Goal: Task Accomplishment & Management: Manage account settings

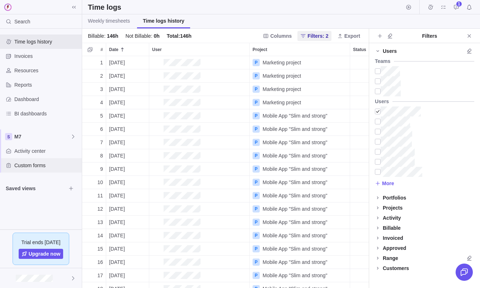
scroll to position [232, 287]
click at [112, 16] on link "Weekly timesheets" at bounding box center [108, 21] width 53 height 14
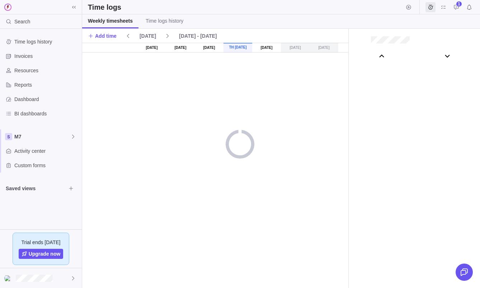
scroll to position [39942, 0]
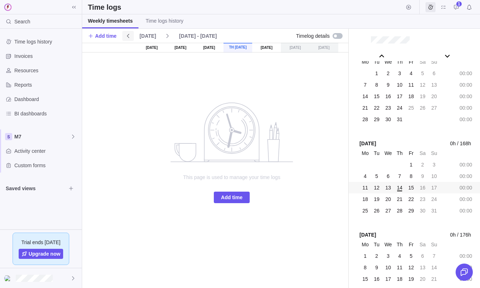
click at [133, 36] on span at bounding box center [127, 36] width 11 height 10
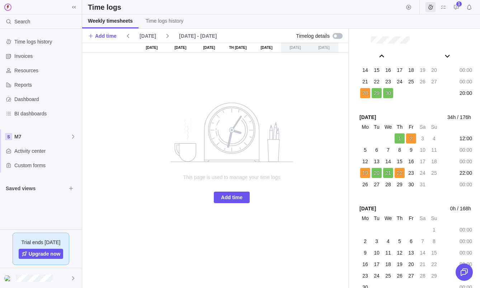
scroll to position [39606, 0]
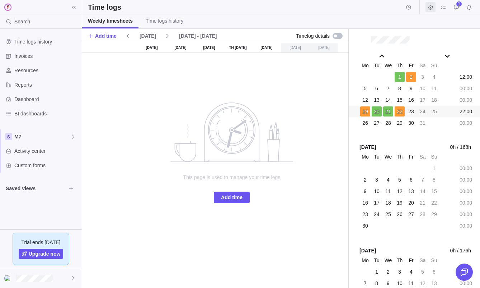
click at [410, 110] on span "23" at bounding box center [412, 111] width 6 height 7
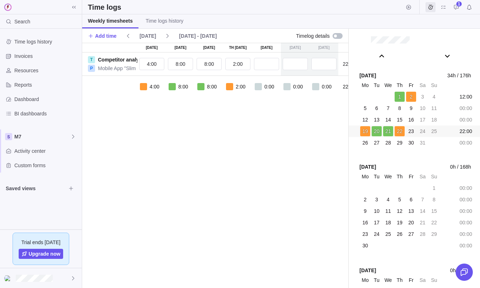
click at [231, 86] on div at bounding box center [229, 86] width 7 height 7
click at [242, 86] on span "2:00" at bounding box center [241, 86] width 10 height 7
click at [232, 87] on div at bounding box center [229, 86] width 7 height 7
click at [230, 60] on input "2:00" at bounding box center [237, 64] width 25 height 12
click at [229, 87] on div at bounding box center [229, 86] width 7 height 7
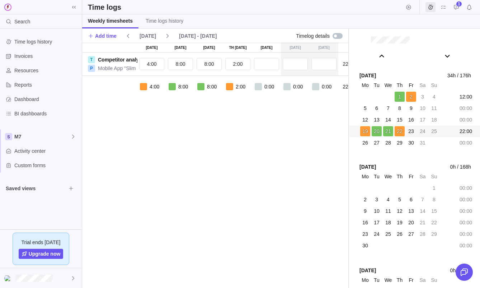
click at [232, 87] on div at bounding box center [229, 86] width 7 height 7
click at [237, 89] on span "2:00" at bounding box center [241, 86] width 10 height 7
click at [108, 39] on span "Add time" at bounding box center [106, 35] width 22 height 7
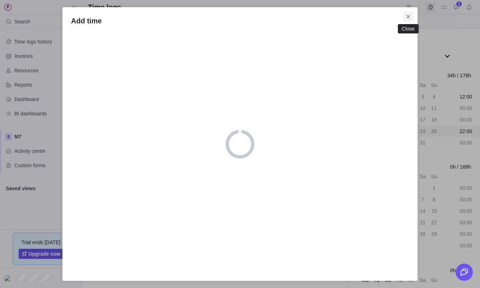
click at [407, 19] on icon "Close" at bounding box center [409, 17] width 6 height 6
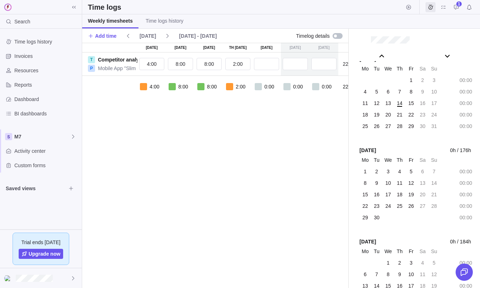
scroll to position [40024, 0]
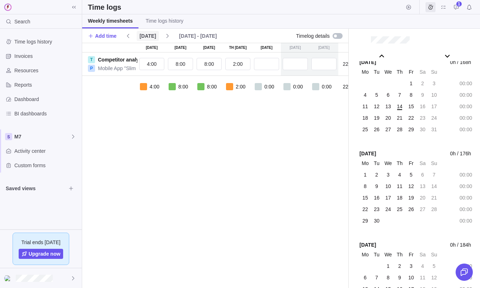
click at [149, 36] on span "[DATE]" at bounding box center [148, 35] width 17 height 7
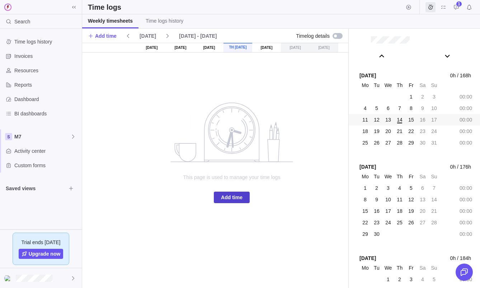
click at [242, 202] on span "Add time" at bounding box center [232, 196] width 36 height 11
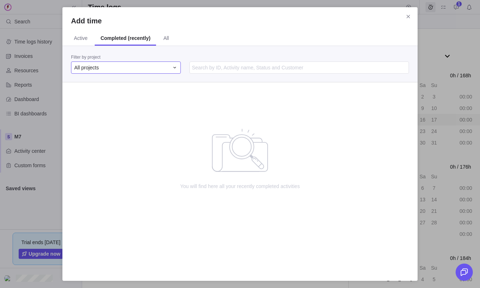
click at [88, 72] on div "All projects" at bounding box center [126, 67] width 110 height 12
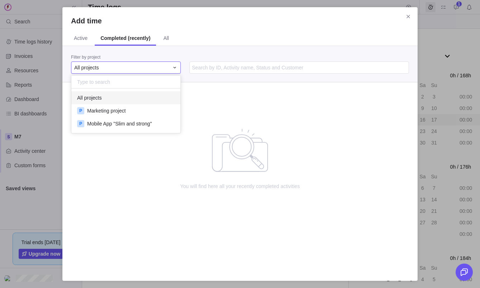
scroll to position [45, 109]
click at [100, 108] on span "Marketing project" at bounding box center [106, 110] width 38 height 7
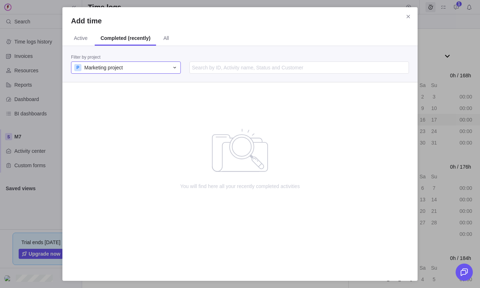
click at [179, 69] on div "P Marketing project" at bounding box center [126, 67] width 110 height 12
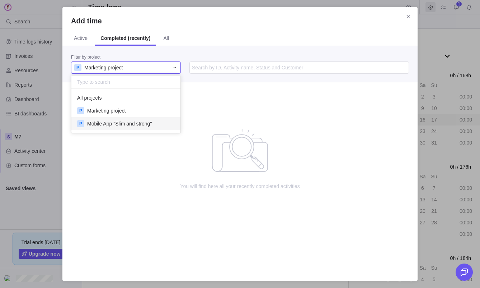
click at [152, 121] on span "Mobile App "Slim and strong"" at bounding box center [119, 123] width 65 height 7
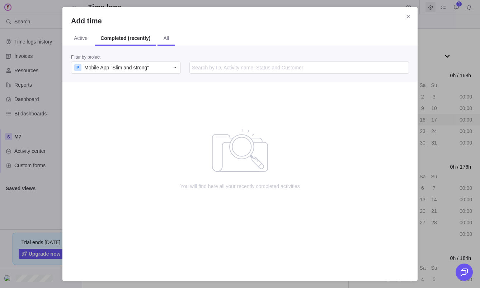
click at [169, 37] on span "All" at bounding box center [166, 37] width 6 height 7
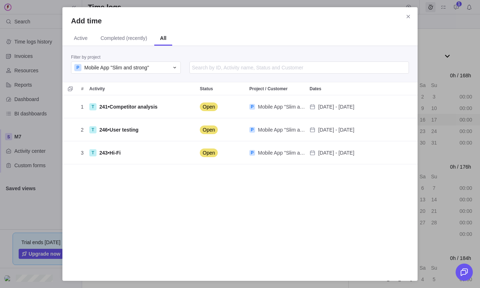
scroll to position [177, 355]
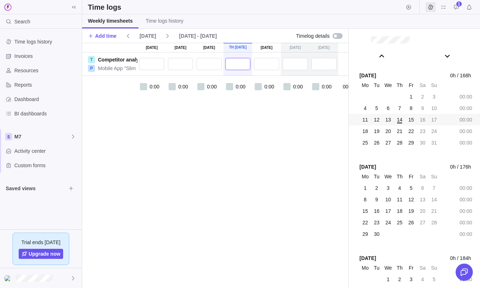
click at [232, 59] on input "text" at bounding box center [237, 64] width 25 height 12
type input "3:00"
click at [237, 118] on div "[DATE] [DATE] [DATE] Th [DATE] [DATE] [DATE] [DATE] T Competitor analysis P Mob…" at bounding box center [231, 165] width 299 height 245
click at [232, 85] on div at bounding box center [229, 86] width 7 height 7
click at [341, 34] on div at bounding box center [338, 36] width 10 height 6
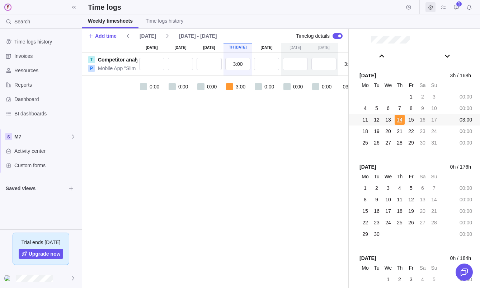
click at [229, 88] on div at bounding box center [229, 86] width 7 height 7
click at [258, 114] on div "[DATE] [DATE] [DATE] Th [DATE] [DATE] [DATE] [DATE] T Competitor analysis P Mob…" at bounding box center [231, 165] width 299 height 245
click at [230, 89] on div at bounding box center [229, 86] width 7 height 7
click at [203, 87] on div at bounding box center [200, 86] width 7 height 7
click at [210, 69] on input "text" at bounding box center [209, 64] width 25 height 12
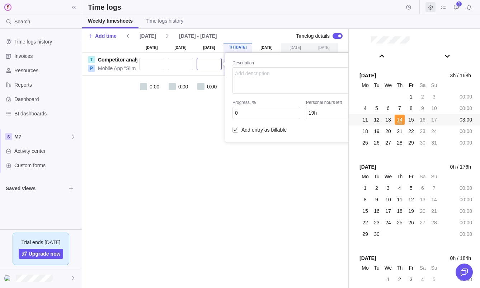
type input "4"
type input "15h"
type input "4:00"
click at [253, 74] on textarea at bounding box center [303, 80] width 141 height 27
click at [209, 149] on div "[DATE] [DATE] [DATE] Th [DATE] [DATE] [DATE] [DATE] T Competitor analysis P Mob…" at bounding box center [215, 165] width 266 height 245
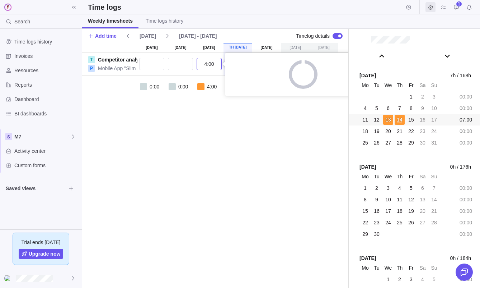
click at [212, 61] on input "4:00" at bounding box center [209, 64] width 25 height 12
click at [208, 131] on div "[DATE] [DATE] [DATE] Th [DATE] [DATE] [DATE] [DATE] T Competitor analysis P Mob…" at bounding box center [215, 165] width 266 height 245
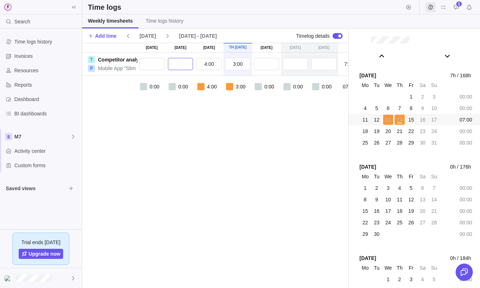
click at [182, 66] on input "text" at bounding box center [180, 64] width 25 height 12
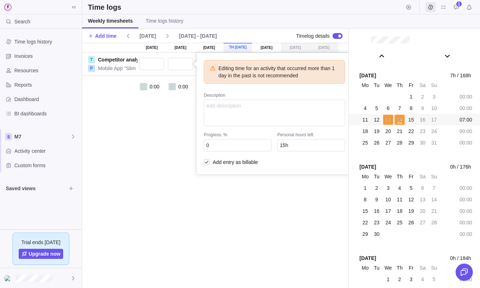
click at [301, 179] on div "[DATE] [DATE] [DATE] Th [DATE] [DATE] [DATE] [DATE] T Competitor analysis P Mob…" at bounding box center [215, 165] width 266 height 245
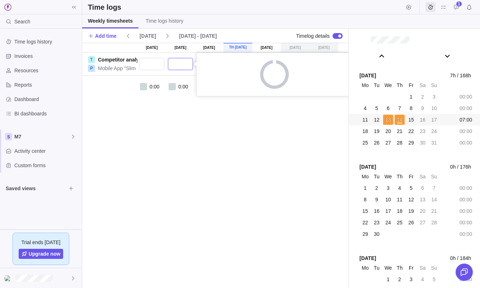
click at [186, 63] on input "text" at bounding box center [180, 64] width 25 height 12
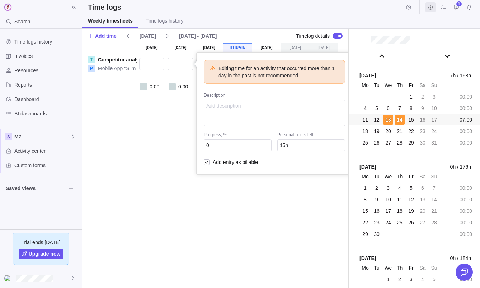
click at [157, 135] on div "[DATE] [DATE] [DATE] Th [DATE] [DATE] [DATE] [DATE] T Competitor analysis P Mob…" at bounding box center [215, 165] width 266 height 245
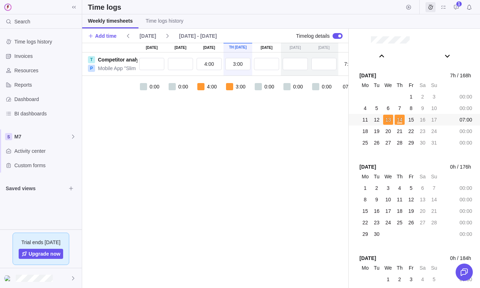
click at [204, 89] on div "4:00" at bounding box center [209, 86] width 29 height 7
click at [203, 87] on div at bounding box center [200, 86] width 7 height 7
click at [209, 66] on input "4:00" at bounding box center [209, 64] width 25 height 12
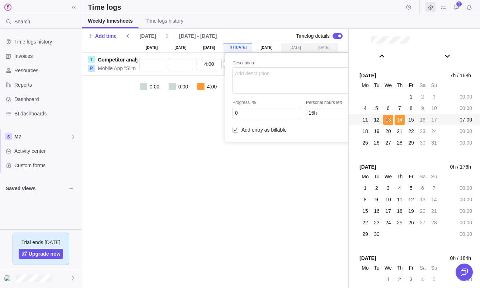
click at [246, 59] on div "Description Progress, % 0 Personal hours left 15h Add entry as billable" at bounding box center [303, 97] width 156 height 89
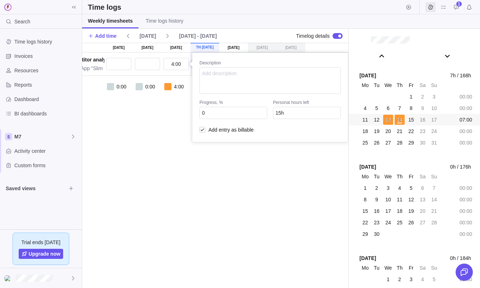
click at [178, 133] on div "[DATE] [DATE] [DATE] Th [DATE] [DATE] [DATE] [DATE] T Competitor analysis P Mob…" at bounding box center [215, 165] width 266 height 245
click at [177, 64] on input "4:00" at bounding box center [176, 64] width 25 height 12
click at [166, 122] on div "[DATE] [DATE] [DATE] Th [DATE] [DATE] [DATE] [DATE] T Competitor analysis P Mob…" at bounding box center [215, 165] width 266 height 245
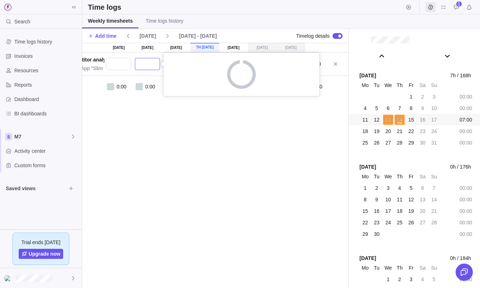
click at [148, 66] on input "text" at bounding box center [147, 64] width 25 height 12
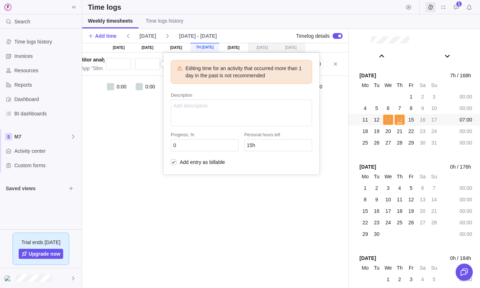
click at [127, 37] on body "Search Time logs history Invoices Resources Reports Dashboard BI dashboards M7 …" at bounding box center [240, 144] width 480 height 288
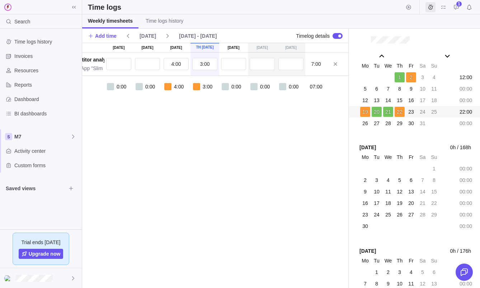
click at [400, 112] on span "22" at bounding box center [400, 111] width 6 height 7
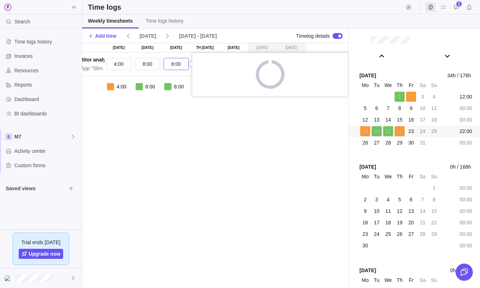
click at [172, 67] on input "8:00" at bounding box center [176, 64] width 25 height 12
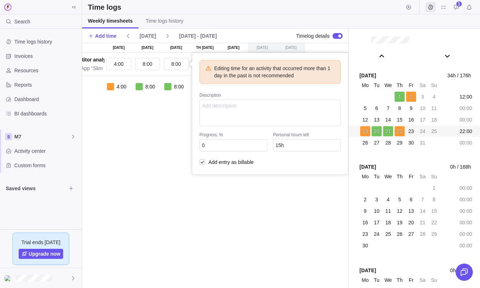
click at [150, 65] on div "[DATE] [DATE] [DATE] Th [DATE] [DATE] [DATE] [DATE] T Competitor analysis P Mob…" at bounding box center [215, 165] width 266 height 245
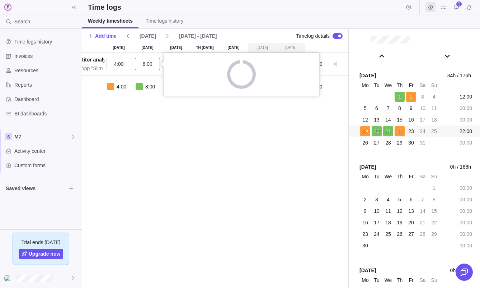
click at [150, 65] on input "8:00" at bounding box center [147, 64] width 25 height 12
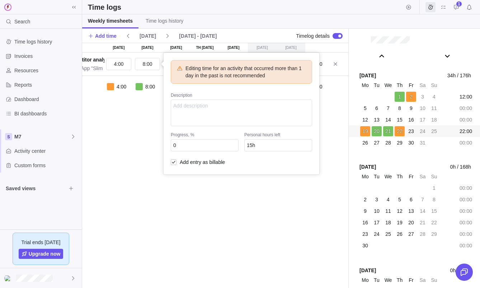
click at [147, 133] on div "[DATE] [DATE] [DATE] Th [DATE] [DATE] [DATE] [DATE] T Competitor analysis P Mob…" at bounding box center [215, 165] width 266 height 245
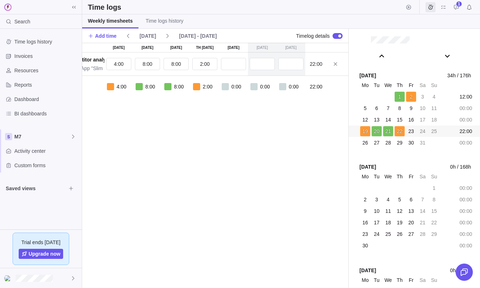
click at [257, 169] on div "[DATE] [DATE] [DATE] Th [DATE] [DATE] [DATE] [DATE] T Competitor analysis P Mob…" at bounding box center [198, 165] width 299 height 245
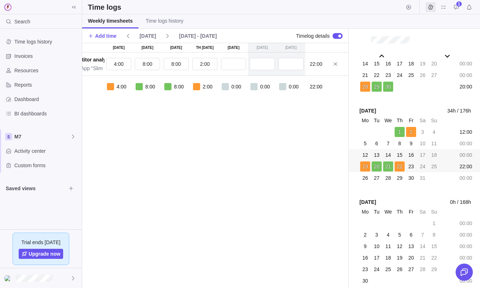
scroll to position [39682, 0]
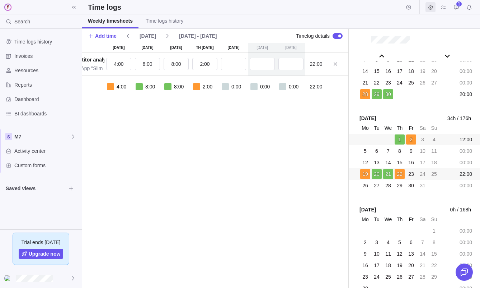
click at [412, 138] on span "2" at bounding box center [411, 139] width 3 height 7
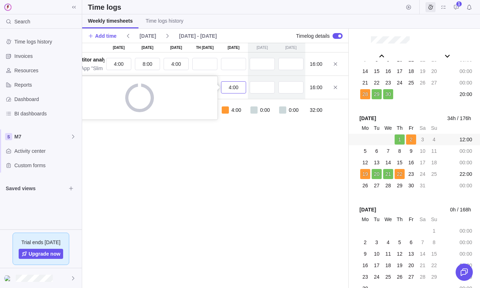
click at [239, 89] on input "4:00" at bounding box center [233, 87] width 25 height 12
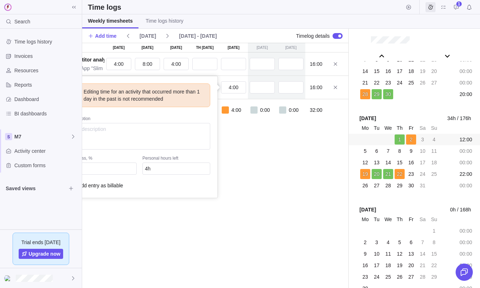
click at [246, 135] on div "[DATE] [DATE] [DATE] Th [DATE] [DATE] [DATE] [DATE] T Competitor analysis P Mob…" at bounding box center [215, 165] width 266 height 245
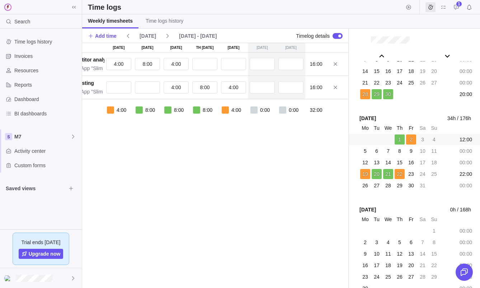
click at [232, 94] on div "4:00" at bounding box center [233, 87] width 29 height 23
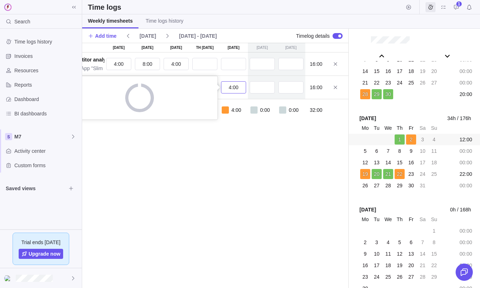
click at [232, 91] on input "4:00" at bounding box center [233, 87] width 25 height 12
click at [261, 87] on div "[DATE] [DATE] [DATE] Th [DATE] [DATE] [DATE] [DATE] T Competitor analysis P Mob…" at bounding box center [215, 165] width 266 height 245
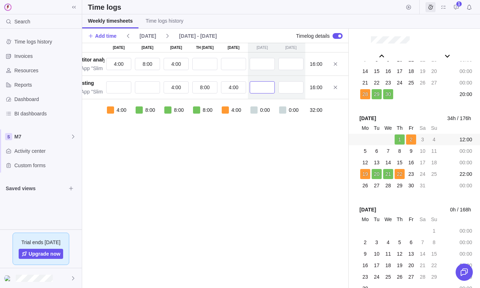
click at [261, 87] on input "text" at bounding box center [262, 87] width 25 height 12
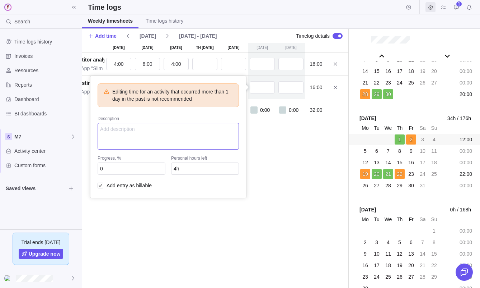
click at [161, 144] on textarea at bounding box center [168, 136] width 141 height 27
type textarea "апфпуфмумва"
click at [265, 150] on div "[DATE] [DATE] [DATE] Th [DATE] [DATE] [DATE] [DATE] T Competitor analysis P Mob…" at bounding box center [215, 165] width 266 height 245
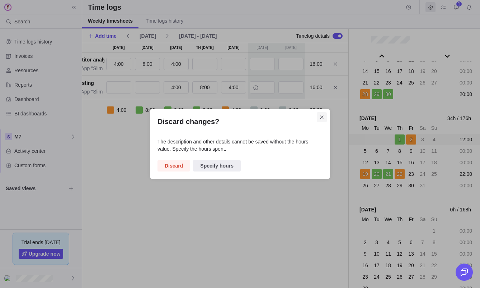
click at [320, 117] on icon "Close" at bounding box center [322, 117] width 6 height 6
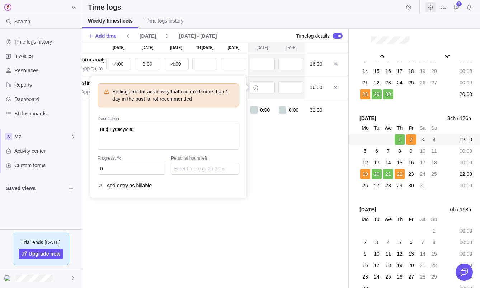
click at [322, 155] on div "[DATE] [DATE] [DATE] Th [DATE] [DATE] [DATE] [DATE] T Competitor analysis P Mob…" at bounding box center [215, 165] width 266 height 245
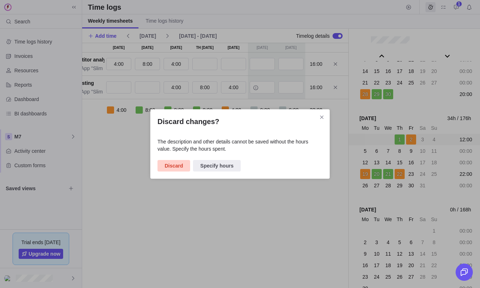
click at [179, 163] on span "Discard" at bounding box center [174, 165] width 18 height 9
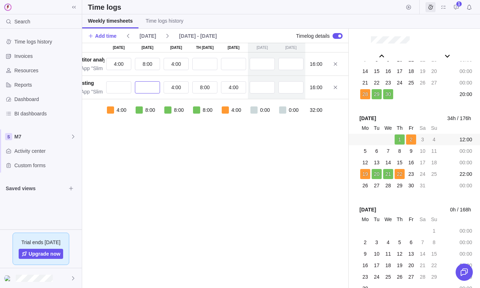
click at [152, 91] on input "text" at bounding box center [147, 87] width 25 height 12
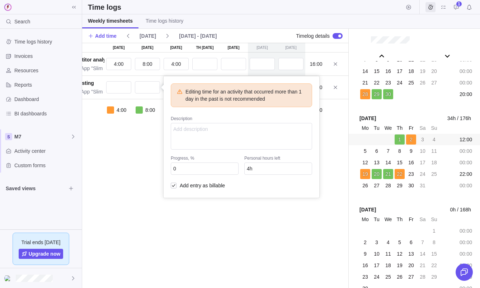
click at [140, 197] on div "[DATE] [DATE] [DATE] Th [DATE] [DATE] [DATE] [DATE] T Competitor analysis P Mob…" at bounding box center [215, 165] width 266 height 245
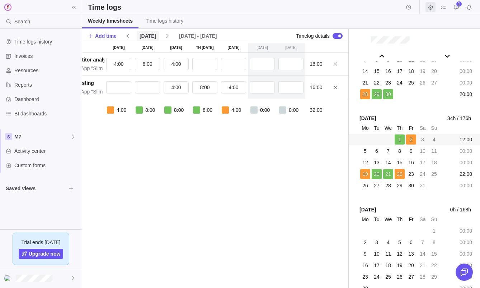
click at [151, 32] on span "[DATE]" at bounding box center [148, 35] width 17 height 7
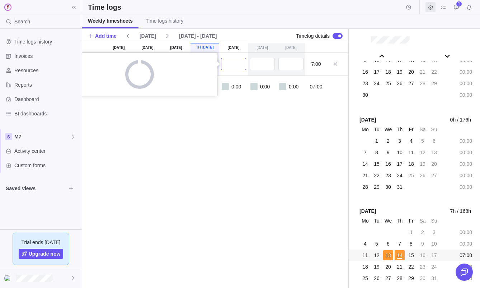
click at [230, 65] on input "text" at bounding box center [233, 64] width 25 height 12
click at [237, 109] on div "[DATE] [DATE] [DATE] Th [DATE] [DATE] [DATE] [DATE] T Competitor analysis P Mob…" at bounding box center [215, 165] width 266 height 245
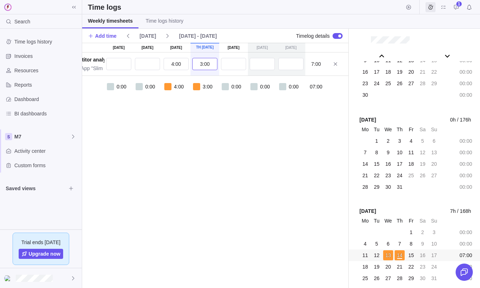
click at [204, 61] on input "3:00" at bounding box center [204, 64] width 25 height 12
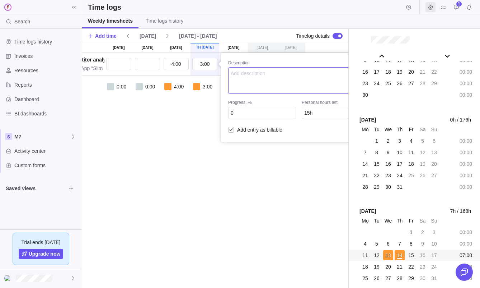
click at [252, 77] on textarea at bounding box center [298, 80] width 141 height 27
type textarea "T"
type textarea "Make a prototype"
click at [254, 164] on div "[DATE] [DATE] [DATE] Th [DATE] [DATE] [DATE] [DATE] T Competitor analysis P Mob…" at bounding box center [215, 165] width 266 height 245
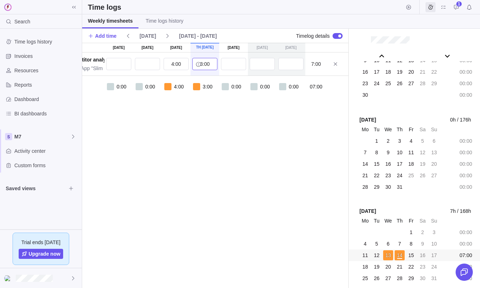
click at [207, 64] on input "3:00" at bounding box center [204, 64] width 25 height 12
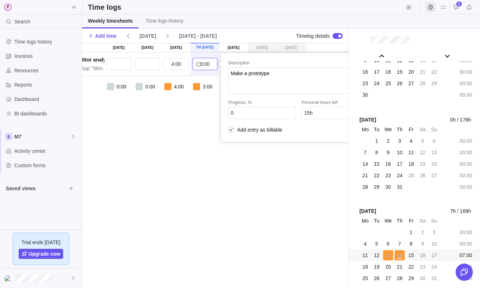
scroll to position [0, 62]
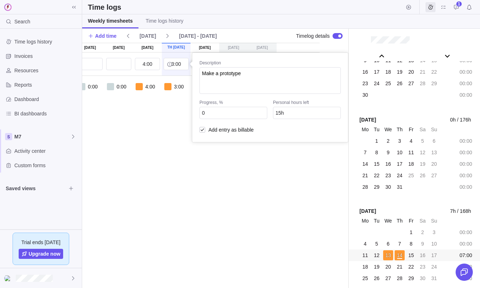
click at [288, 202] on div "[DATE] [DATE] [DATE] Th [DATE] [DATE] [DATE] [DATE] T Competitor analysis P Mob…" at bounding box center [215, 165] width 266 height 245
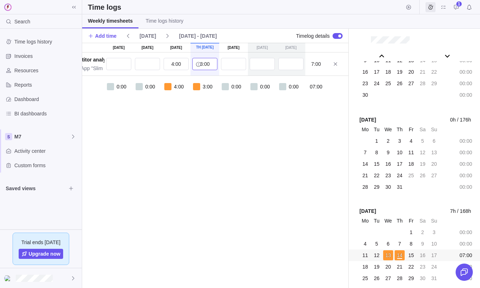
scroll to position [0, 15]
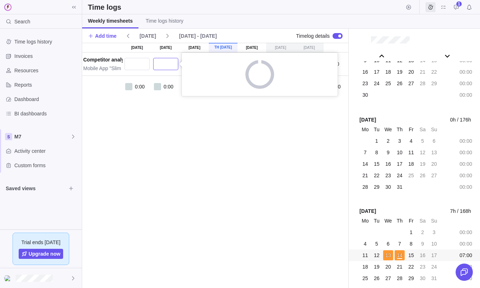
click at [167, 66] on input "text" at bounding box center [165, 64] width 25 height 12
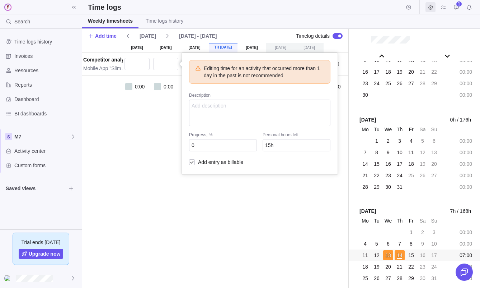
click at [168, 125] on div "[DATE] [DATE] [DATE] Th [DATE] [DATE] [DATE] [DATE] T Competitor analysis P Mob…" at bounding box center [215, 165] width 266 height 245
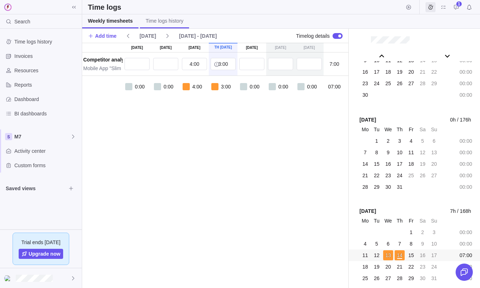
click at [171, 19] on span "Time logs history" at bounding box center [165, 20] width 38 height 7
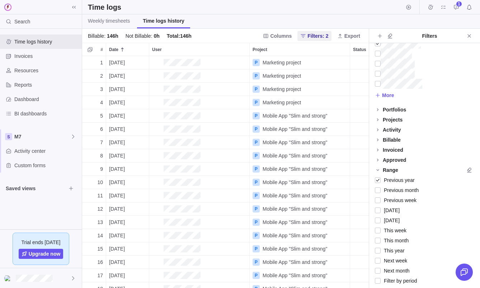
scroll to position [103, 0]
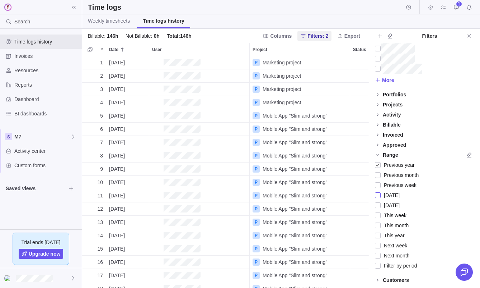
click at [378, 195] on div at bounding box center [378, 195] width 6 height 10
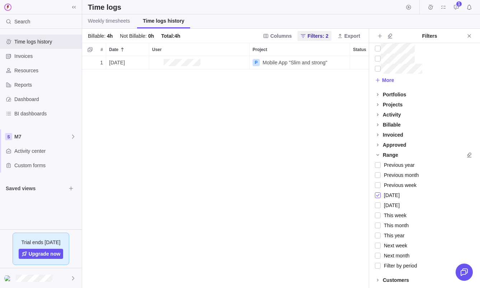
scroll to position [232, 287]
click at [467, 37] on icon "Close" at bounding box center [470, 36] width 6 height 6
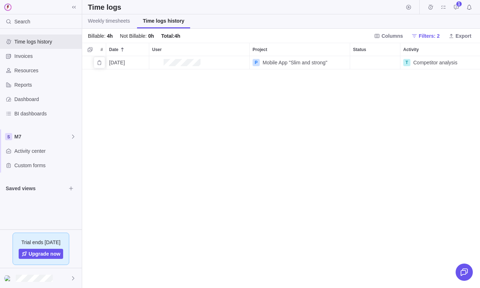
click at [373, 60] on div "Status" at bounding box center [375, 62] width 50 height 13
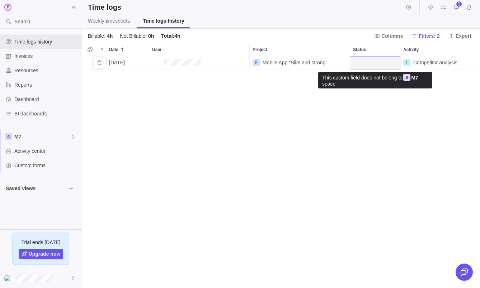
click at [373, 60] on div "Status" at bounding box center [375, 62] width 50 height 13
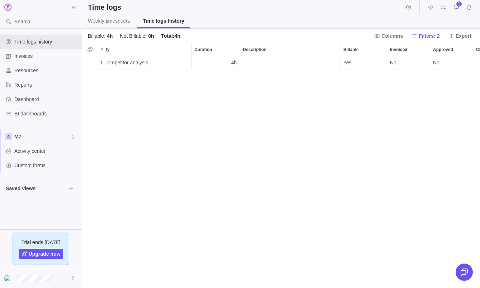
scroll to position [0, 0]
click at [447, 60] on div "Submitted" at bounding box center [458, 62] width 43 height 13
click at [429, 74] on div "1 [DATE] P Mobile App "Slim and strong" T Competitor analysis 4h Yes No No" at bounding box center [281, 172] width 398 height 232
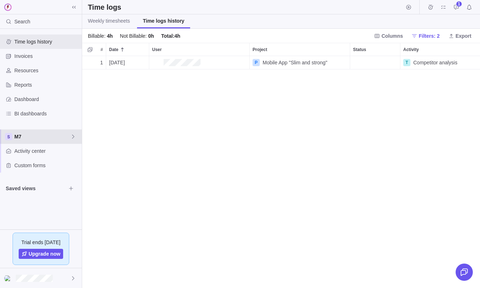
click at [33, 133] on span "M7" at bounding box center [42, 136] width 56 height 7
click at [32, 156] on span "HR" at bounding box center [46, 153] width 54 height 7
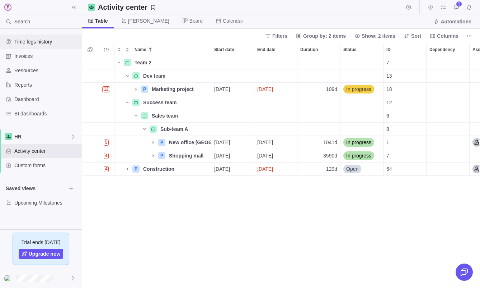
click at [51, 46] on div "Time logs history" at bounding box center [41, 41] width 82 height 14
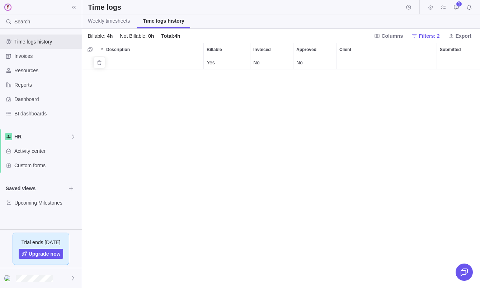
click at [448, 59] on div "Submitted" at bounding box center [458, 62] width 43 height 13
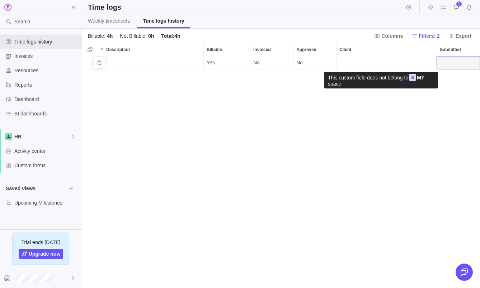
click at [448, 59] on div "Submitted" at bounding box center [458, 62] width 43 height 13
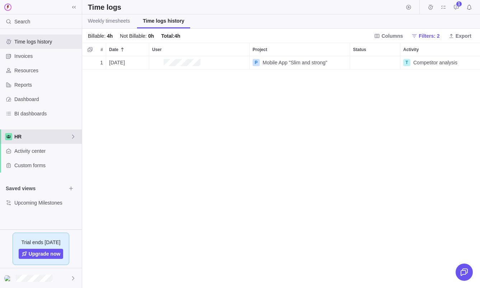
click at [55, 134] on span "HR" at bounding box center [42, 136] width 56 height 7
click at [43, 165] on span "M7" at bounding box center [41, 166] width 44 height 7
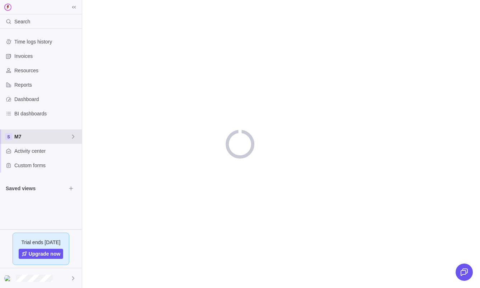
click at [60, 136] on span "M7" at bounding box center [42, 136] width 56 height 7
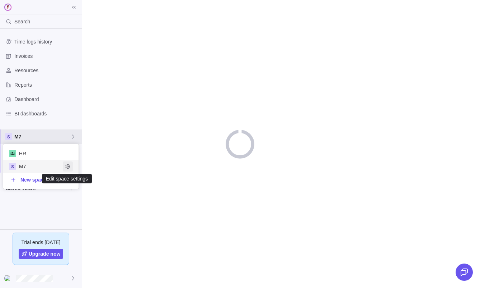
click at [69, 164] on icon "Edit space settings" at bounding box center [67, 166] width 5 height 5
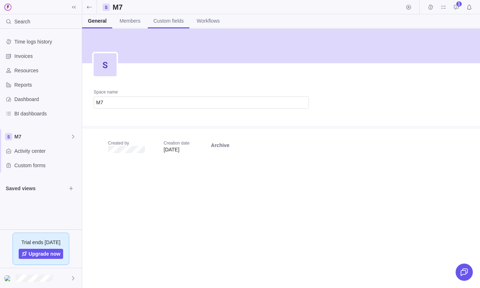
click at [168, 23] on span "Custom fields" at bounding box center [169, 20] width 31 height 7
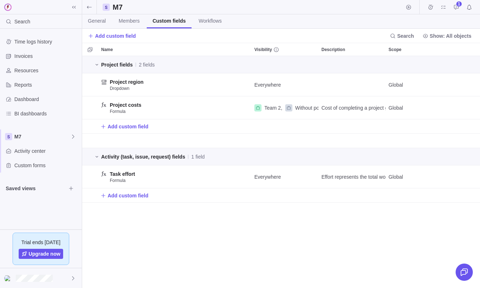
scroll to position [232, 398]
click at [132, 126] on span "Add custom field" at bounding box center [128, 126] width 41 height 7
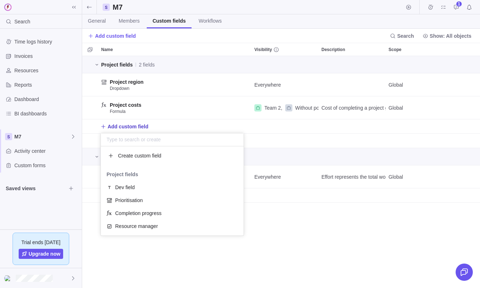
scroll to position [89, 143]
click at [146, 153] on span "Create custom field" at bounding box center [139, 155] width 43 height 7
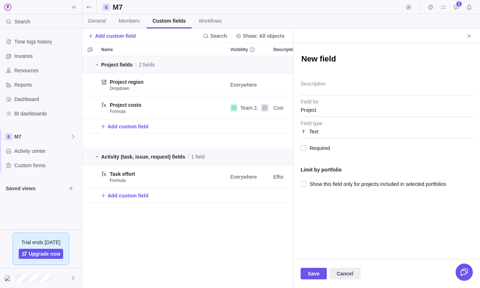
type textarea "x"
type textarea "Ф"
type textarea "x"
type textarea "A"
type textarea "x"
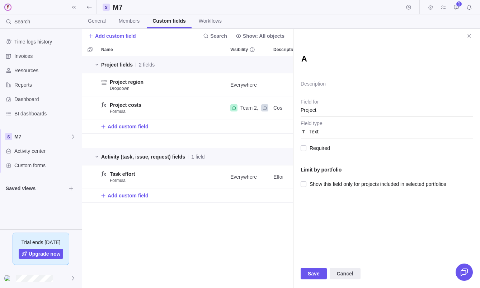
type textarea "Ap"
type textarea "x"
type textarea "App"
type textarea "x"
type textarea "Appr"
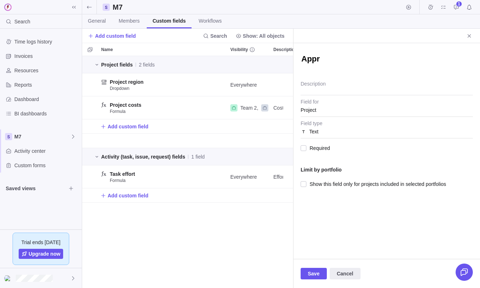
type textarea "x"
type textarea "Appro"
type textarea "x"
type textarea "Approv"
type textarea "x"
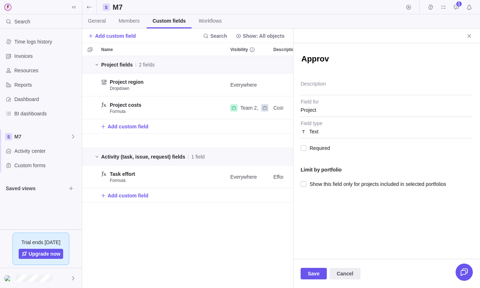
type textarea "Approve"
type textarea "x"
type textarea "Approved"
type textarea "x"
click at [377, 46] on div "Approved" at bounding box center [387, 58] width 172 height 31
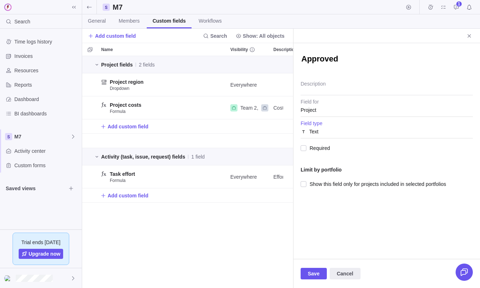
click at [320, 132] on div "Text" at bounding box center [387, 131] width 172 height 13
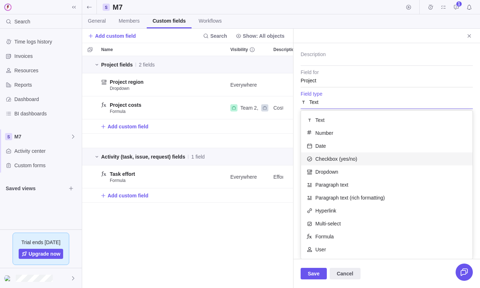
click at [337, 156] on span "Checkbox (yes/no)" at bounding box center [337, 158] width 42 height 7
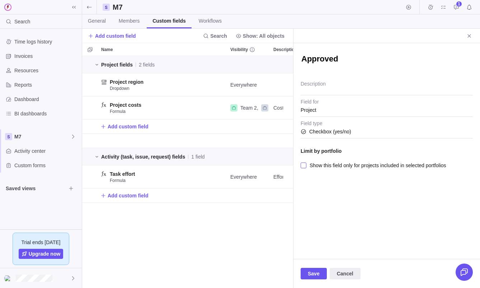
click at [305, 167] on div at bounding box center [304, 165] width 6 height 10
click at [311, 276] on span "Save" at bounding box center [314, 273] width 12 height 9
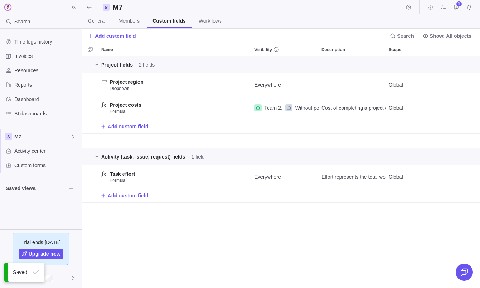
scroll to position [232, 398]
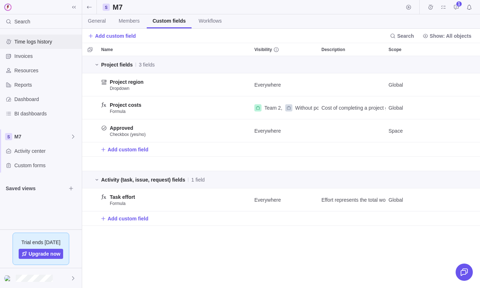
click at [46, 34] on div "Time logs history" at bounding box center [41, 41] width 82 height 14
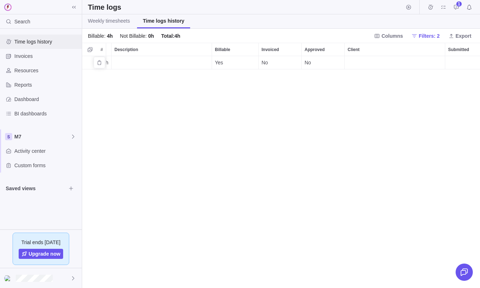
scroll to position [0, 446]
click at [393, 34] on span "Columns" at bounding box center [393, 35] width 22 height 7
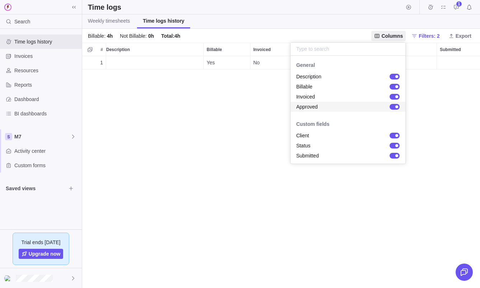
click at [244, 135] on body "Search Time logs history Invoices Resources Reports Dashboard BI dashboards M7 …" at bounding box center [240, 144] width 480 height 288
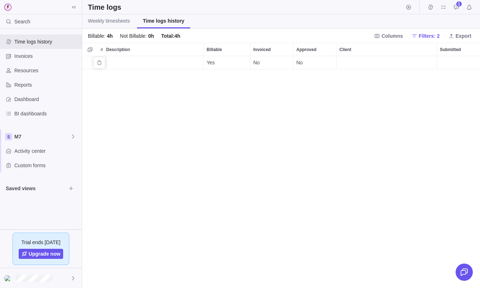
click at [322, 61] on div "No" at bounding box center [315, 62] width 43 height 13
click at [318, 76] on div "Yes" at bounding box center [315, 79] width 43 height 13
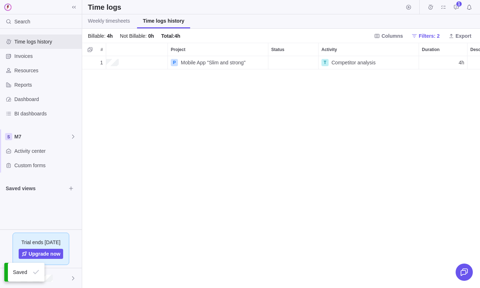
scroll to position [0, 0]
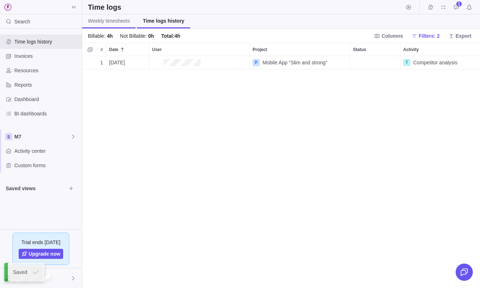
click at [123, 21] on span "Weekly timesheets" at bounding box center [109, 20] width 42 height 7
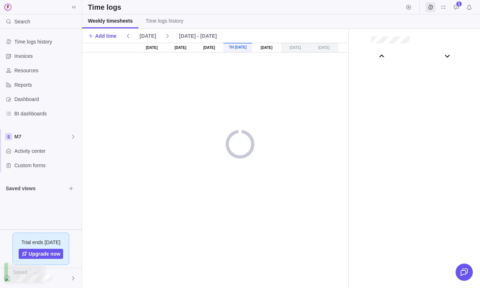
scroll to position [39942, 0]
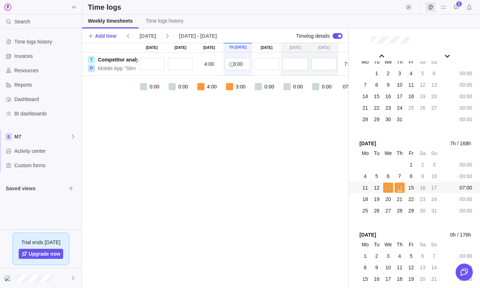
click at [208, 61] on span "4:00" at bounding box center [209, 63] width 10 height 7
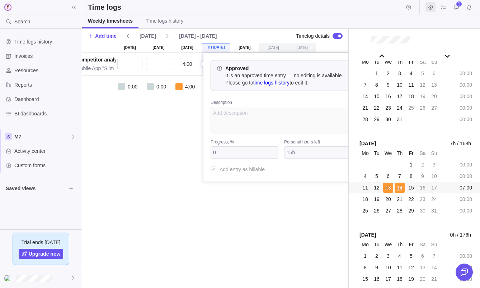
scroll to position [0, 33]
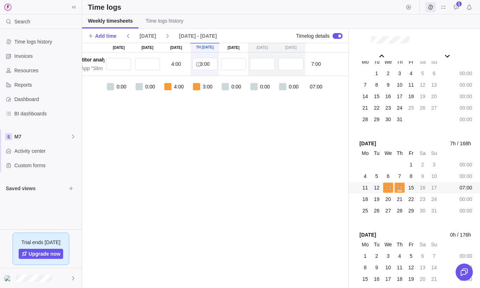
click at [179, 61] on span "4:00" at bounding box center [176, 63] width 10 height 7
click at [175, 67] on span "4:00" at bounding box center [176, 63] width 10 height 7
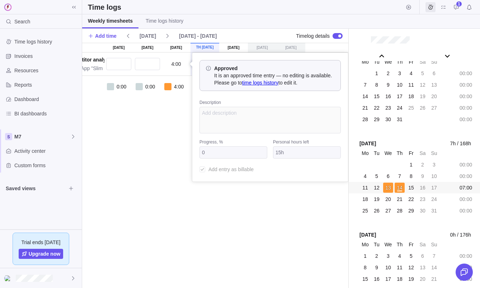
click at [254, 85] on link "time logs history" at bounding box center [260, 83] width 36 height 6
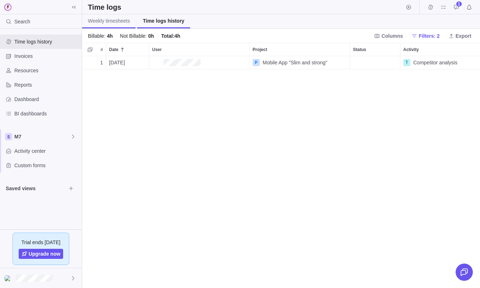
click at [119, 17] on link "Weekly timesheets" at bounding box center [108, 21] width 53 height 14
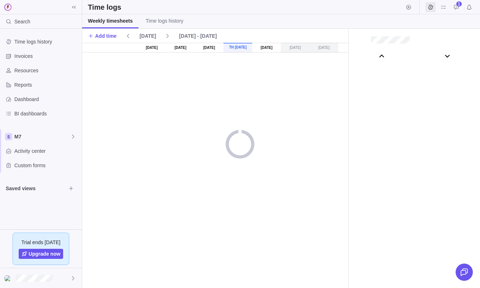
scroll to position [39942, 0]
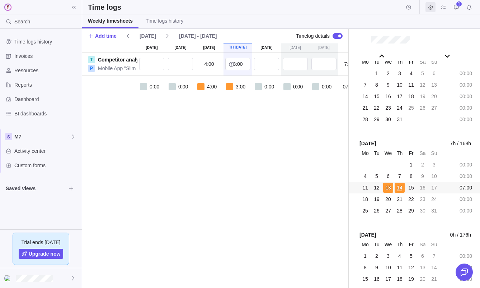
click at [209, 67] on span "4:00" at bounding box center [209, 63] width 10 height 7
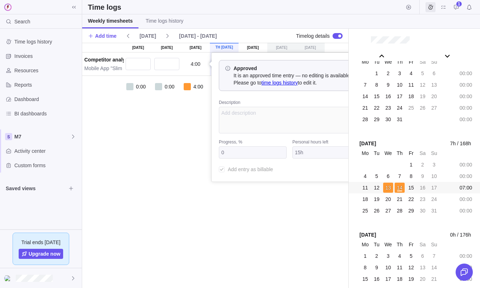
scroll to position [0, 17]
click at [274, 85] on link "time logs history" at bounding box center [277, 83] width 36 height 6
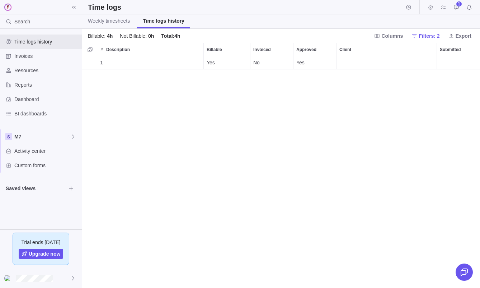
click at [287, 64] on div "No" at bounding box center [272, 62] width 43 height 13
click at [332, 85] on div "1 [DATE] P Mobile App "Slim and strong" T Competitor analysis 4h Yes No Yes" at bounding box center [281, 172] width 398 height 232
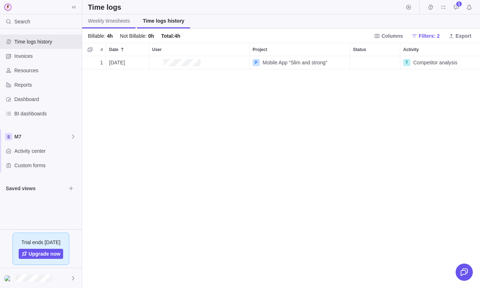
click at [118, 26] on link "Weekly timesheets" at bounding box center [108, 21] width 53 height 14
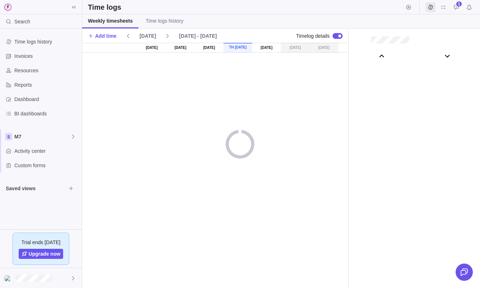
scroll to position [39942, 0]
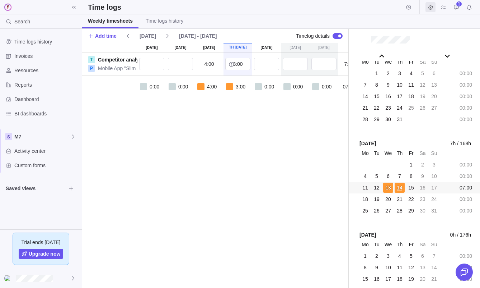
click at [210, 67] on span "4:00" at bounding box center [209, 63] width 10 height 7
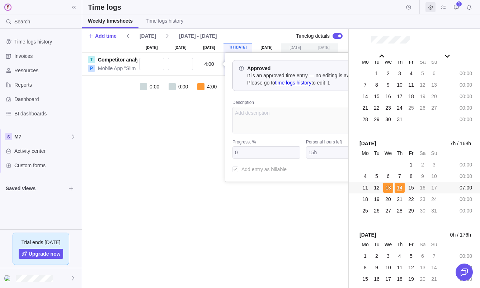
scroll to position [0, 33]
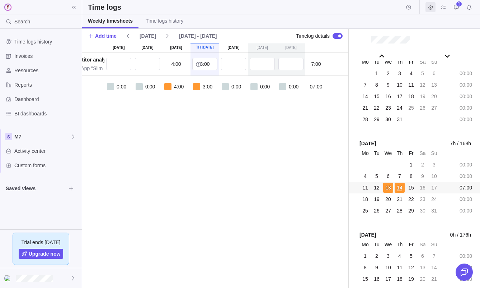
click at [241, 196] on div "[DATE] [DATE] [DATE] Th [DATE] [DATE] [DATE] [DATE] T Competitor analysis P Mob…" at bounding box center [198, 165] width 299 height 245
